Goal: Check status: Check status

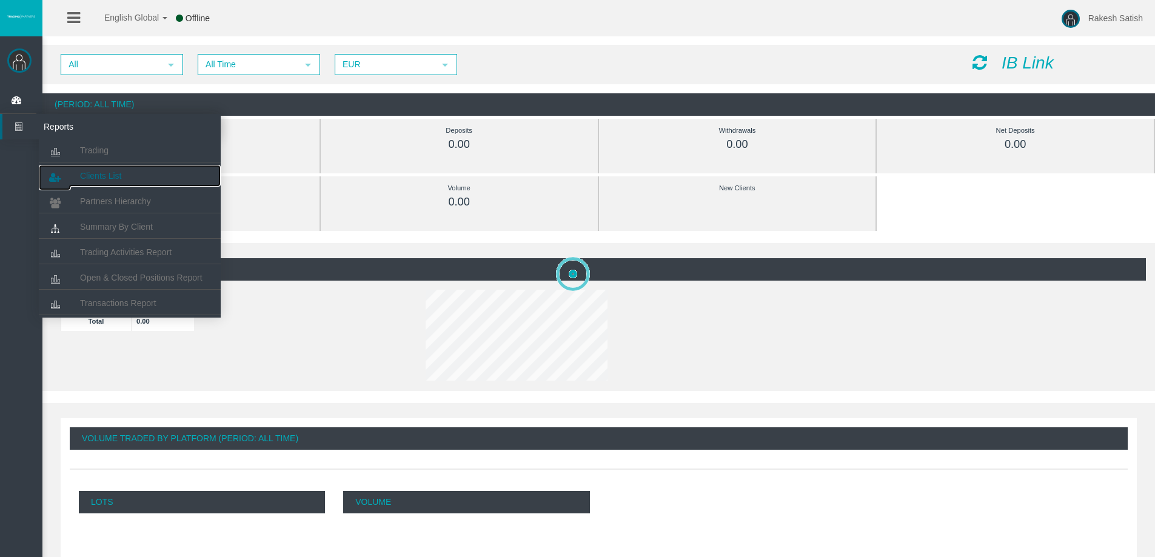
click at [95, 173] on span "Clients List" at bounding box center [100, 176] width 41 height 10
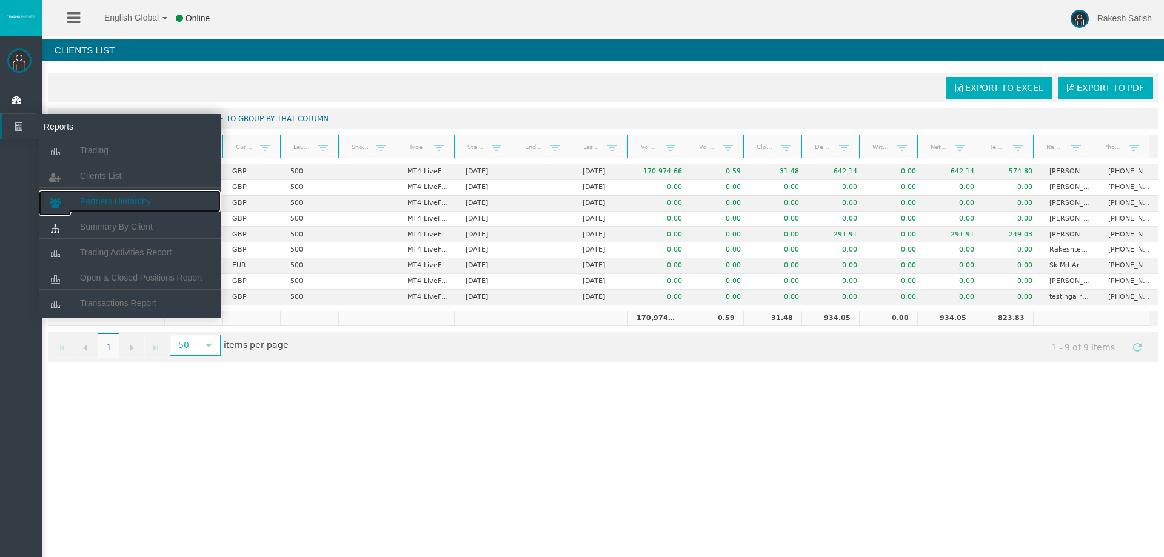
click at [107, 203] on span "Partners Hierarchy" at bounding box center [115, 201] width 71 height 10
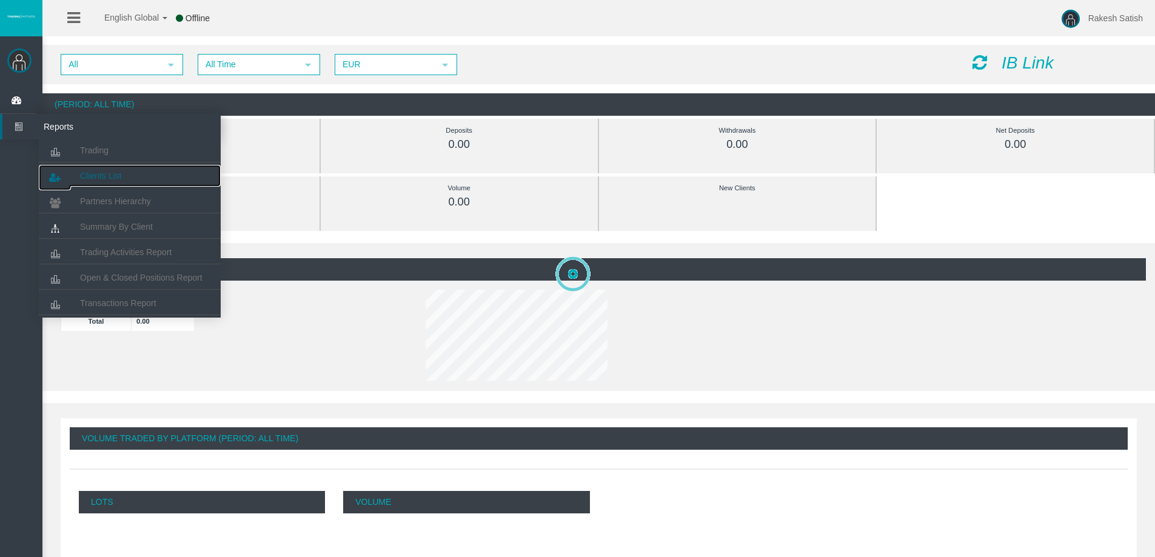
click at [124, 175] on link "Clients List" at bounding box center [130, 176] width 182 height 22
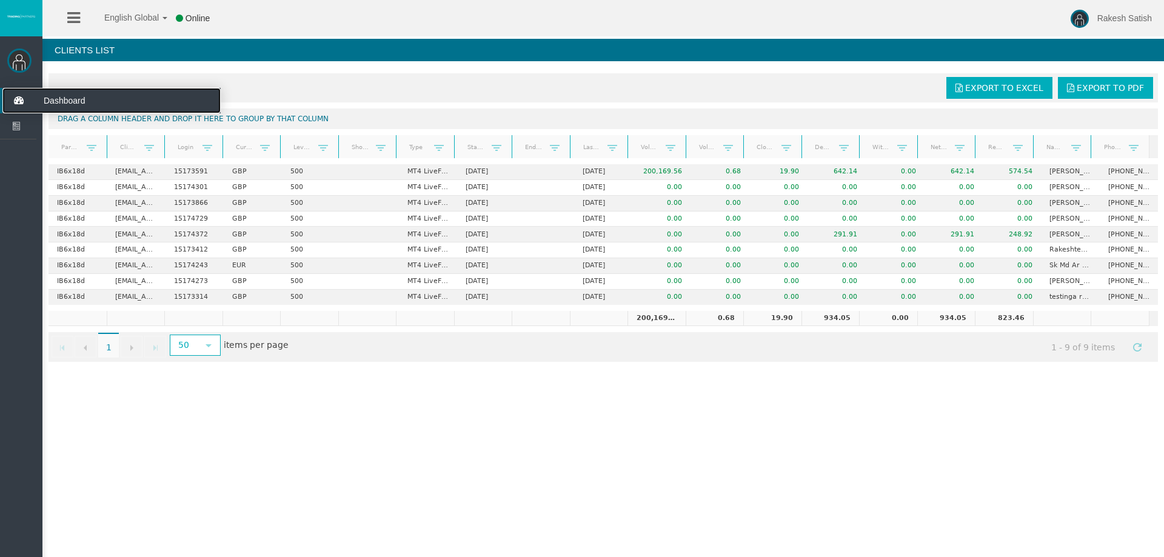
click at [25, 99] on icon at bounding box center [18, 100] width 32 height 25
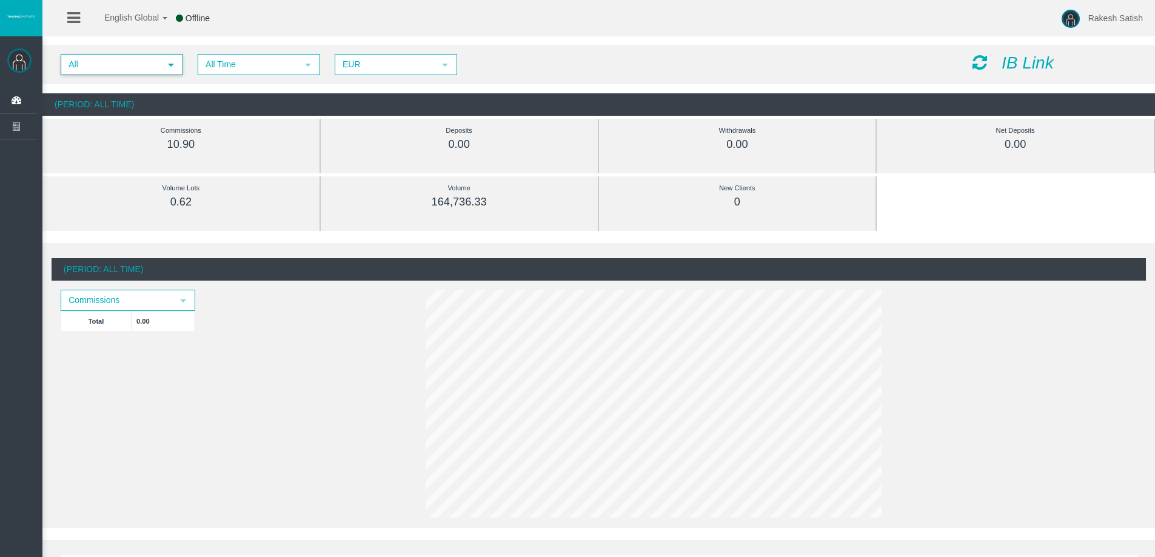
click at [128, 69] on span "All" at bounding box center [111, 64] width 98 height 19
click at [138, 101] on li "IB6x18d" at bounding box center [121, 101] width 120 height 19
click at [230, 65] on span "All Time" at bounding box center [248, 64] width 98 height 19
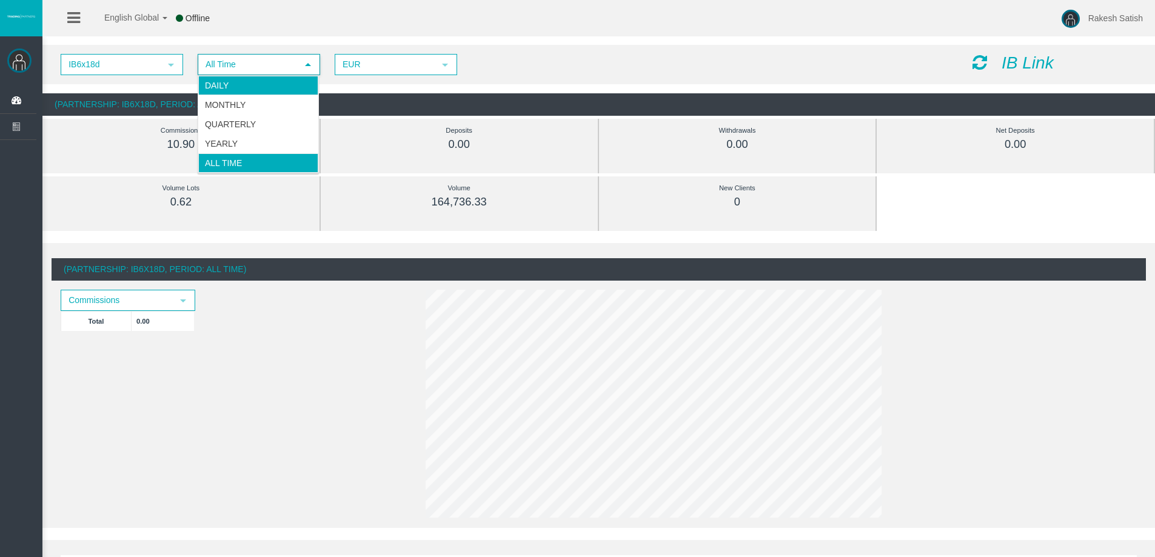
click at [261, 88] on li "Daily" at bounding box center [258, 85] width 120 height 19
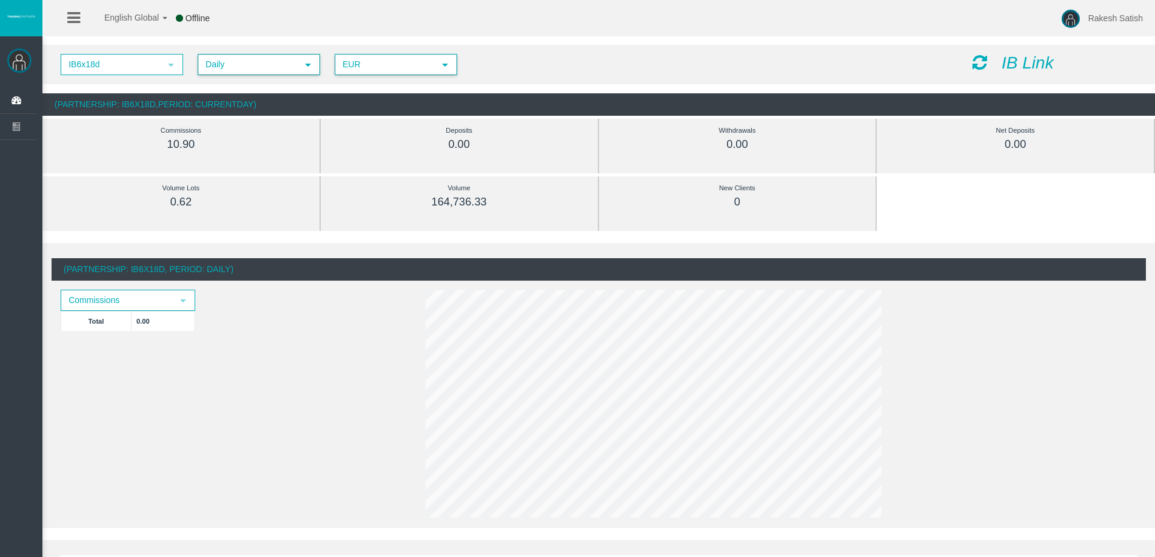
click at [381, 68] on span "EUR" at bounding box center [385, 64] width 98 height 19
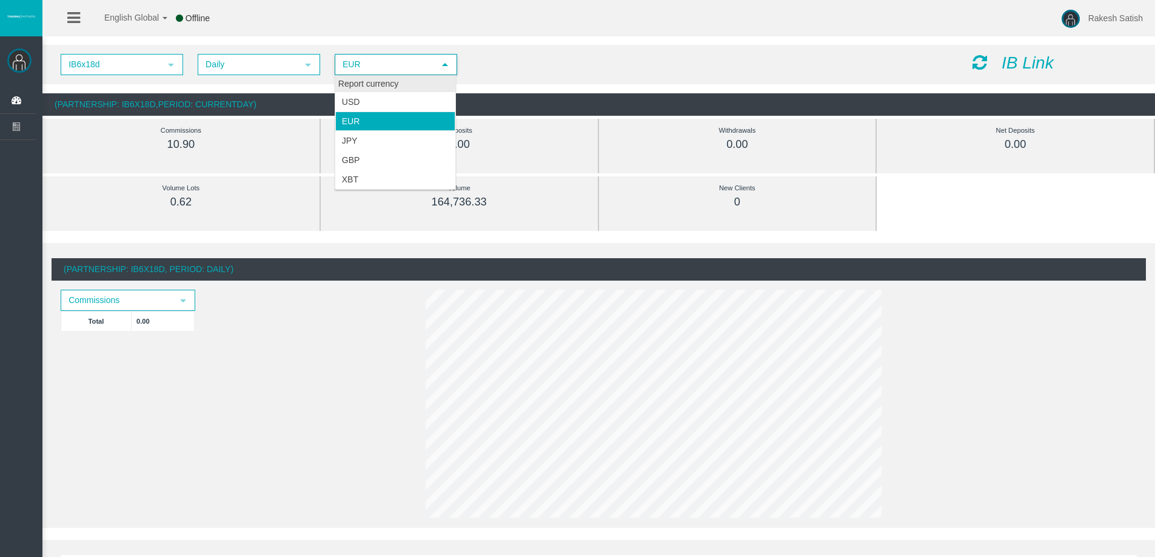
click at [400, 84] on div "Report currency" at bounding box center [395, 84] width 120 height 16
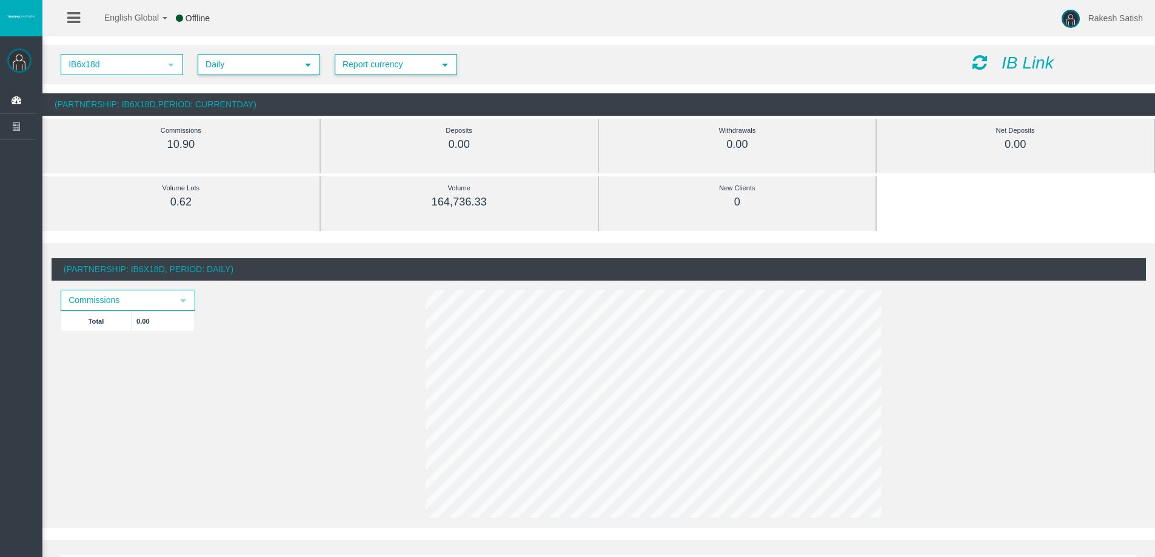
click at [247, 65] on span "Daily" at bounding box center [248, 64] width 98 height 19
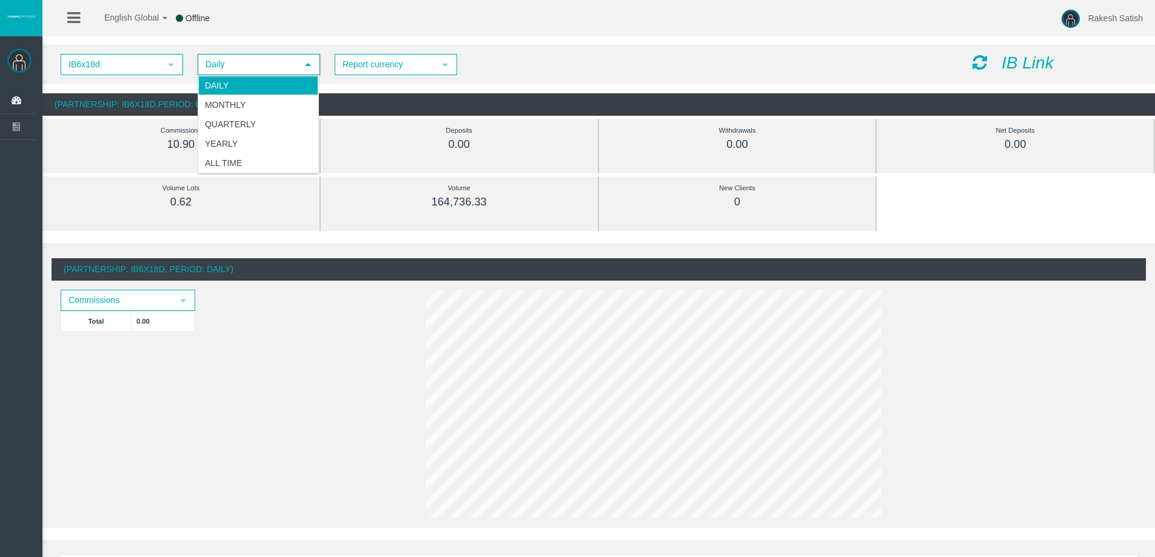
click at [255, 91] on li "Daily" at bounding box center [258, 85] width 120 height 19
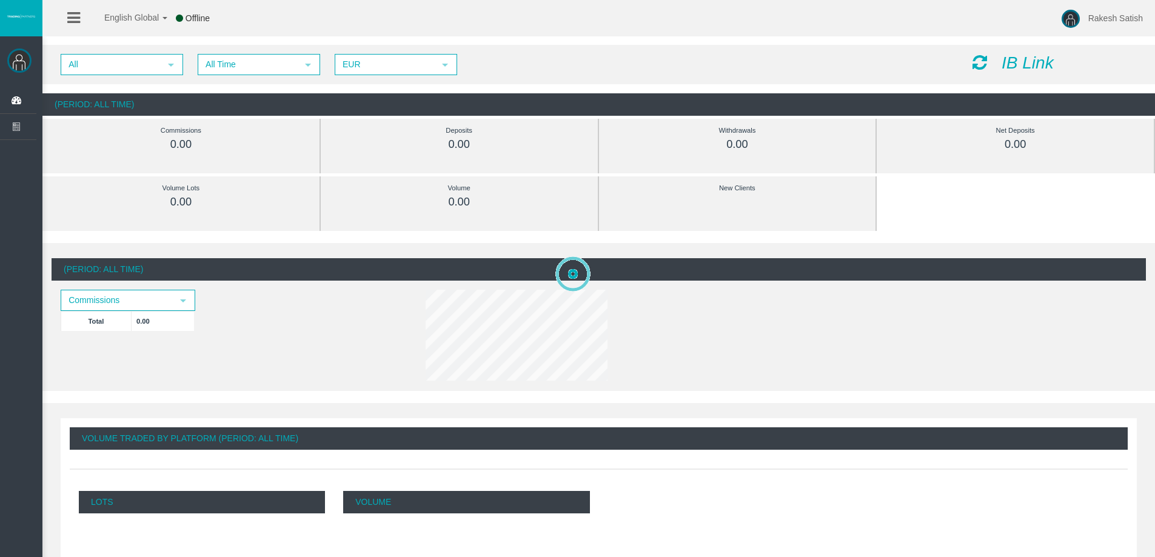
click at [255, 70] on span "All Time" at bounding box center [248, 64] width 98 height 19
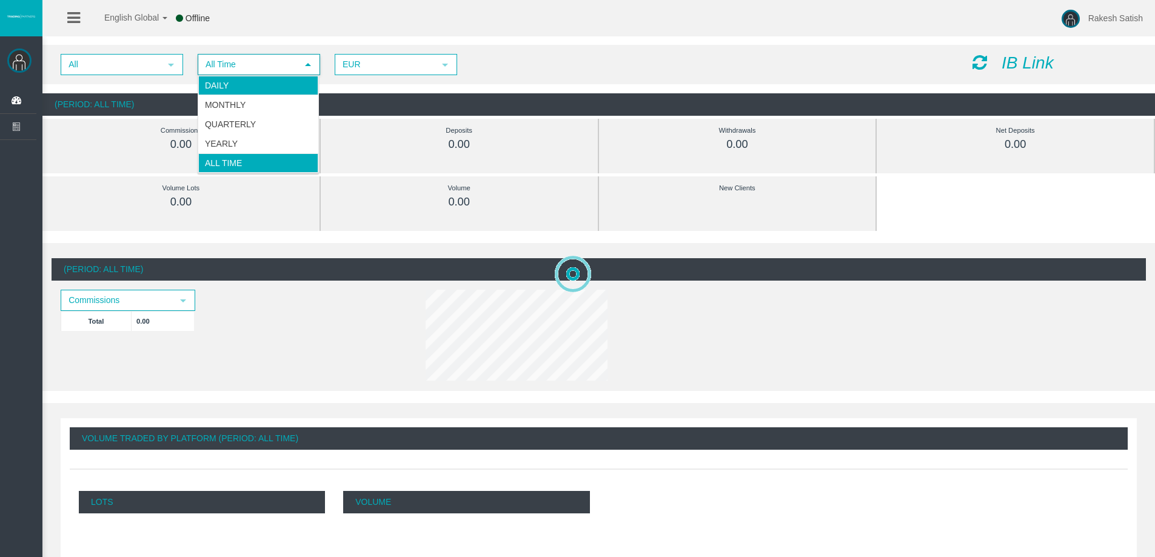
click at [257, 84] on li "Daily" at bounding box center [258, 85] width 120 height 19
